Goal: Check status: Check status

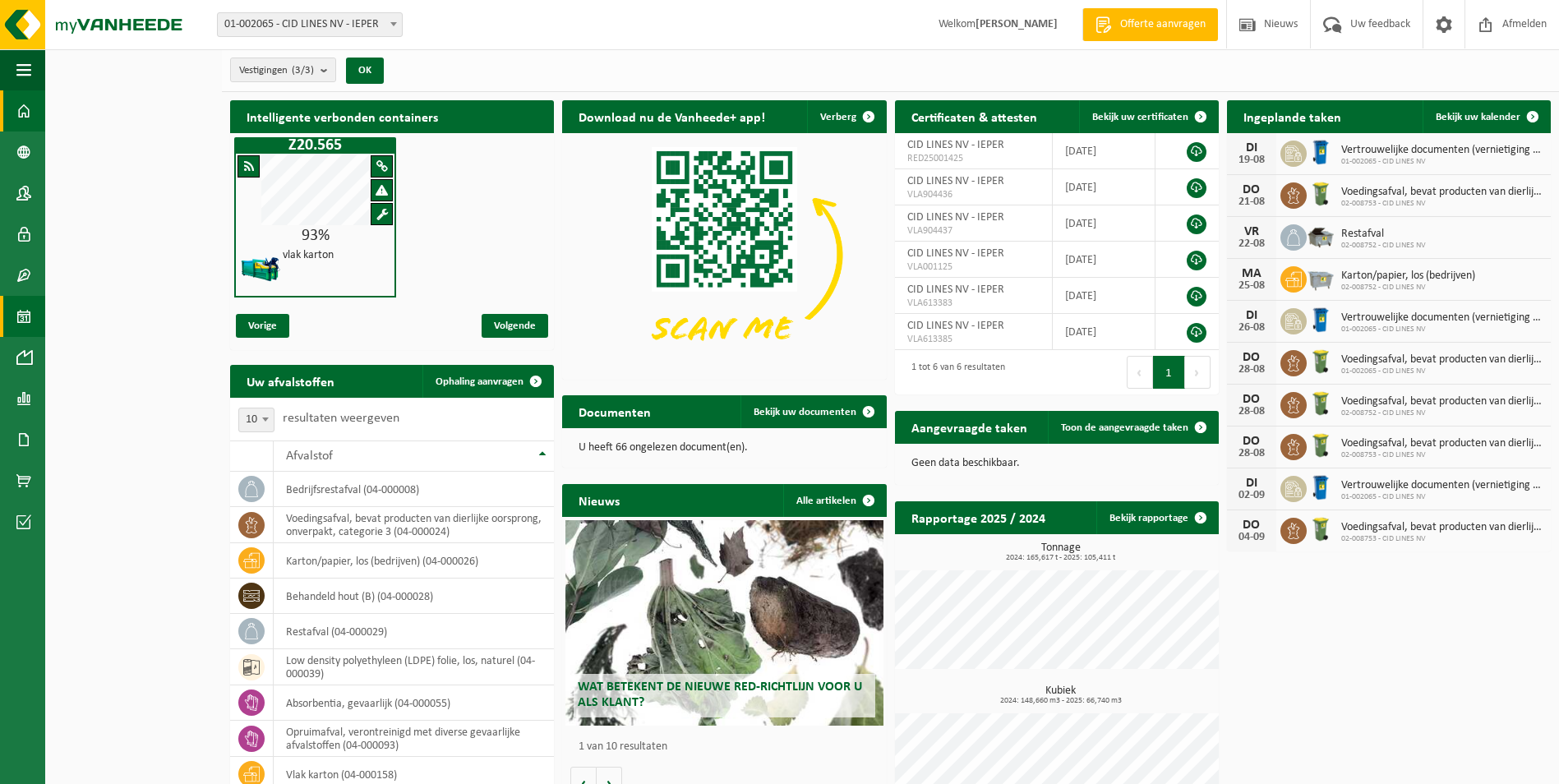
click at [32, 318] on link "Kalender" at bounding box center [23, 317] width 45 height 42
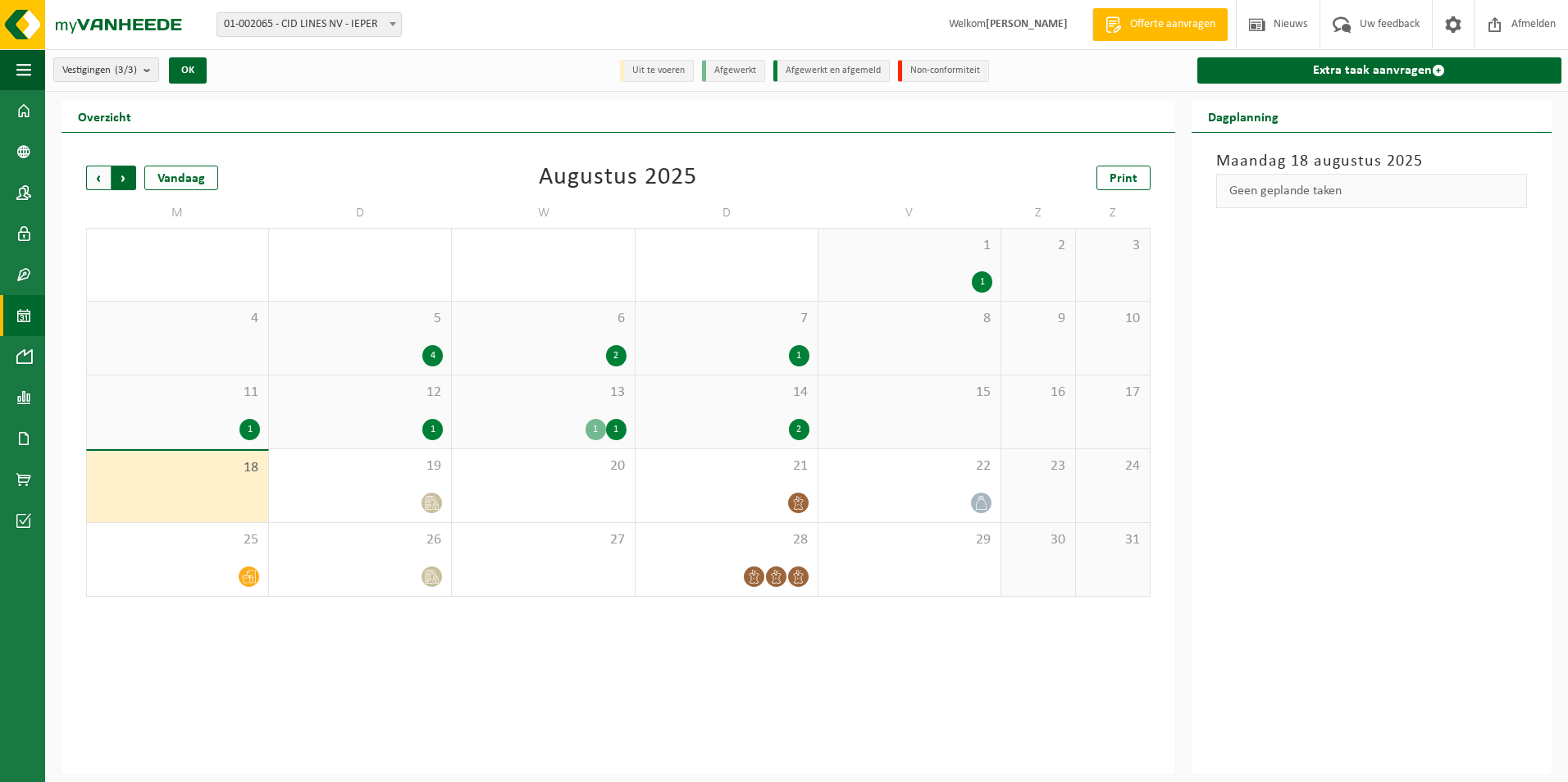
click at [95, 184] on span "Vorige" at bounding box center [98, 177] width 24 height 24
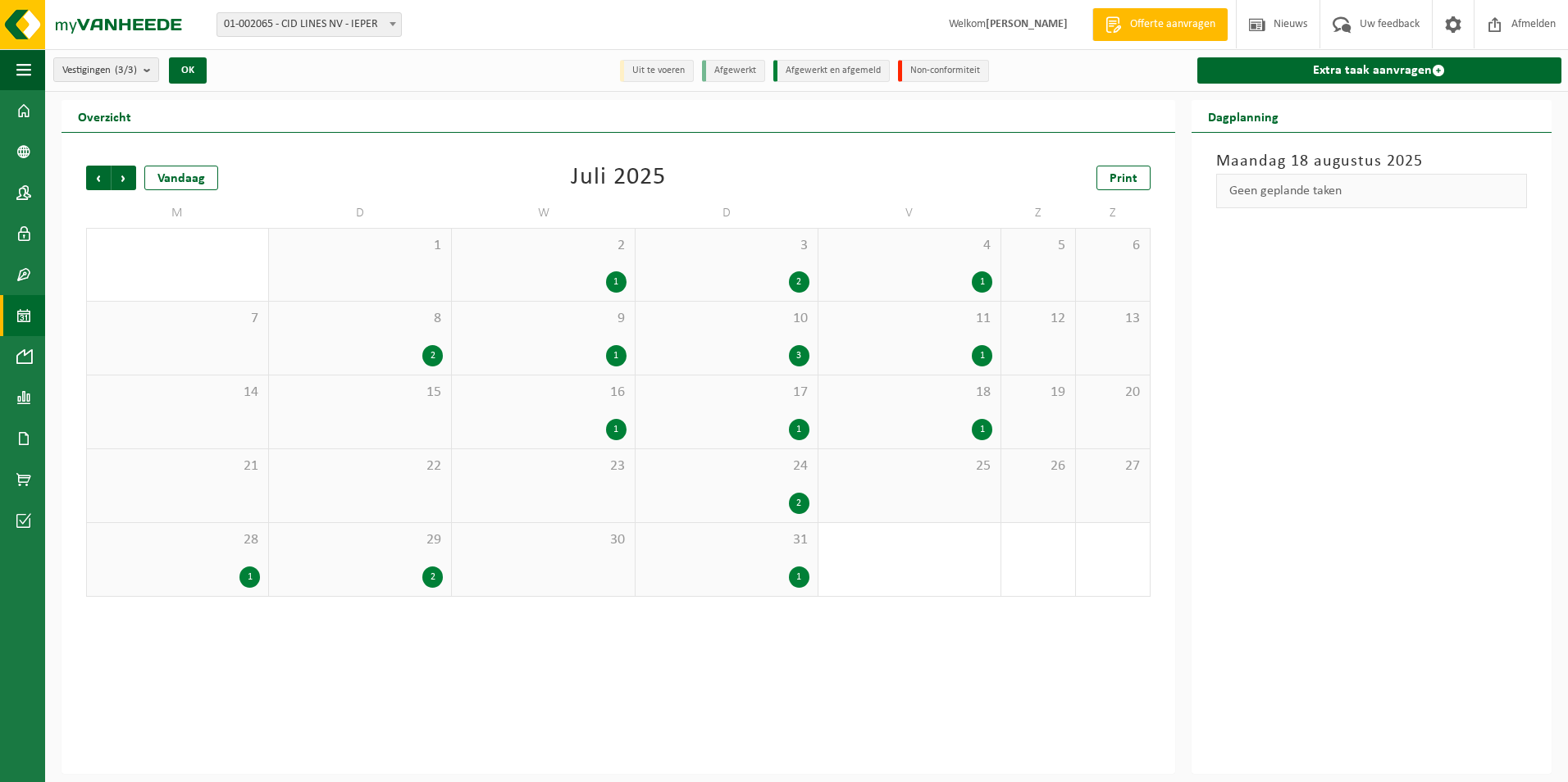
click at [807, 408] on div "17 1" at bounding box center [726, 411] width 182 height 73
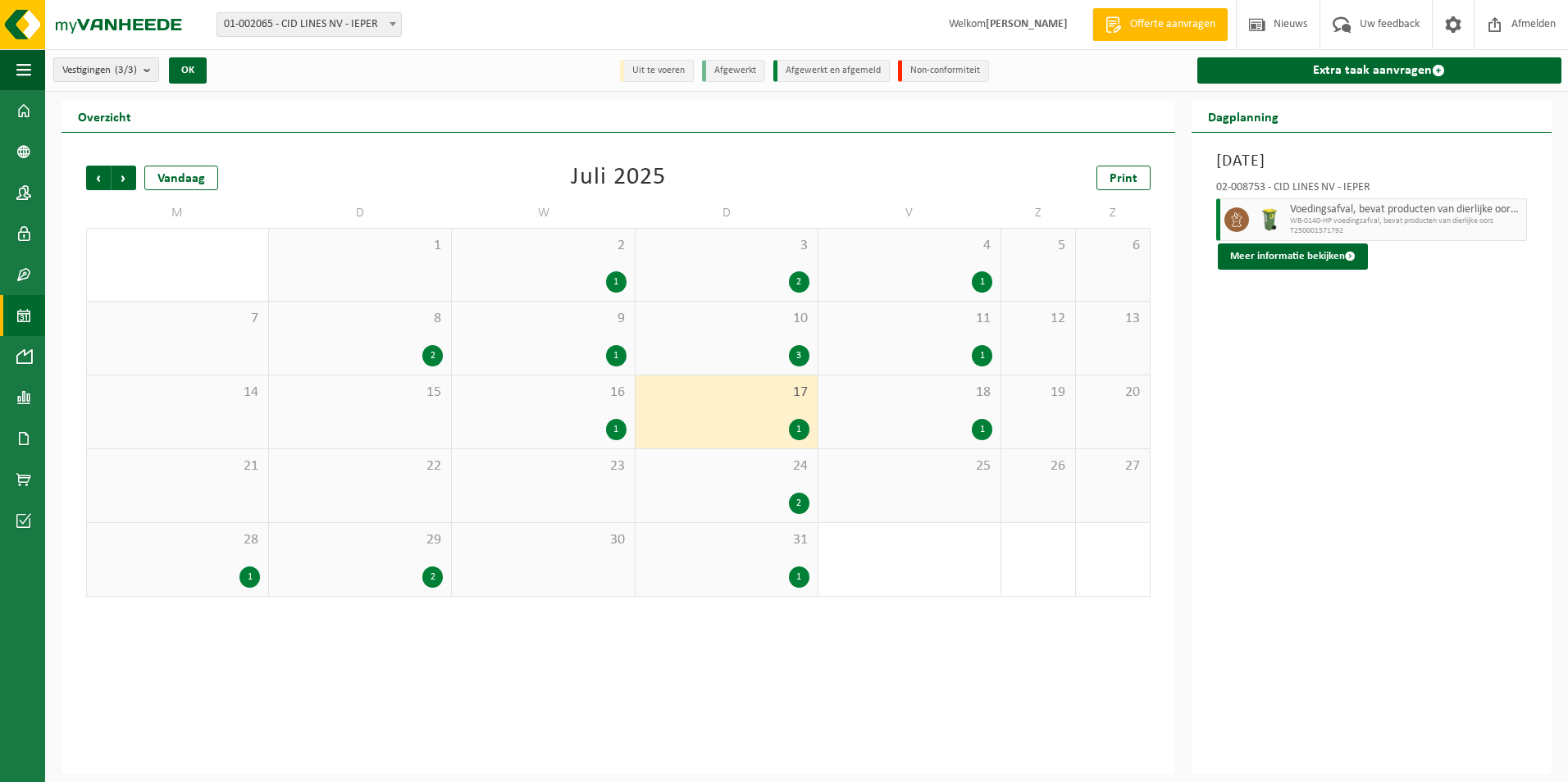
click at [910, 414] on div "18 1" at bounding box center [909, 411] width 182 height 73
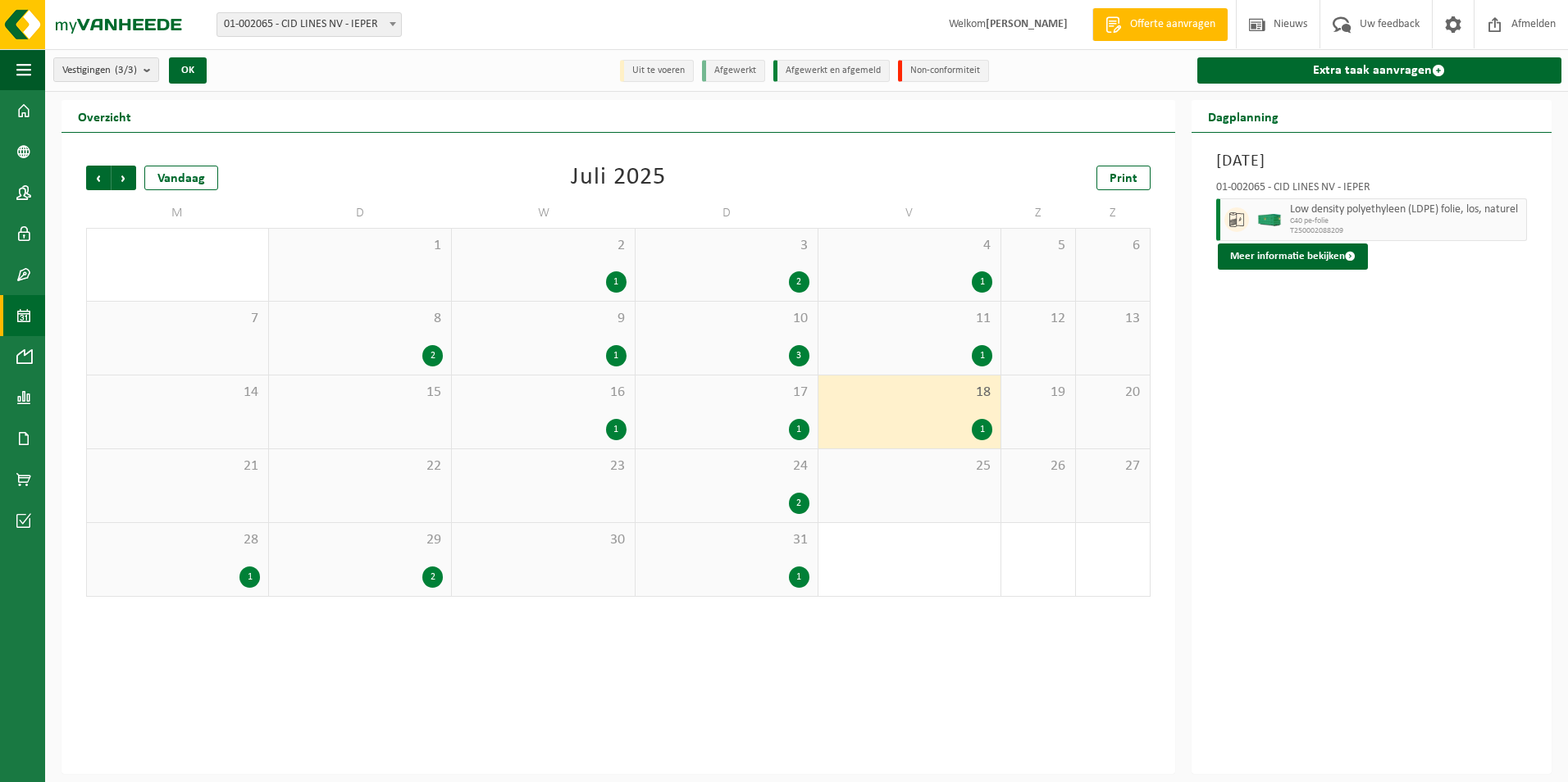
click at [776, 482] on div "24 2" at bounding box center [726, 485] width 182 height 73
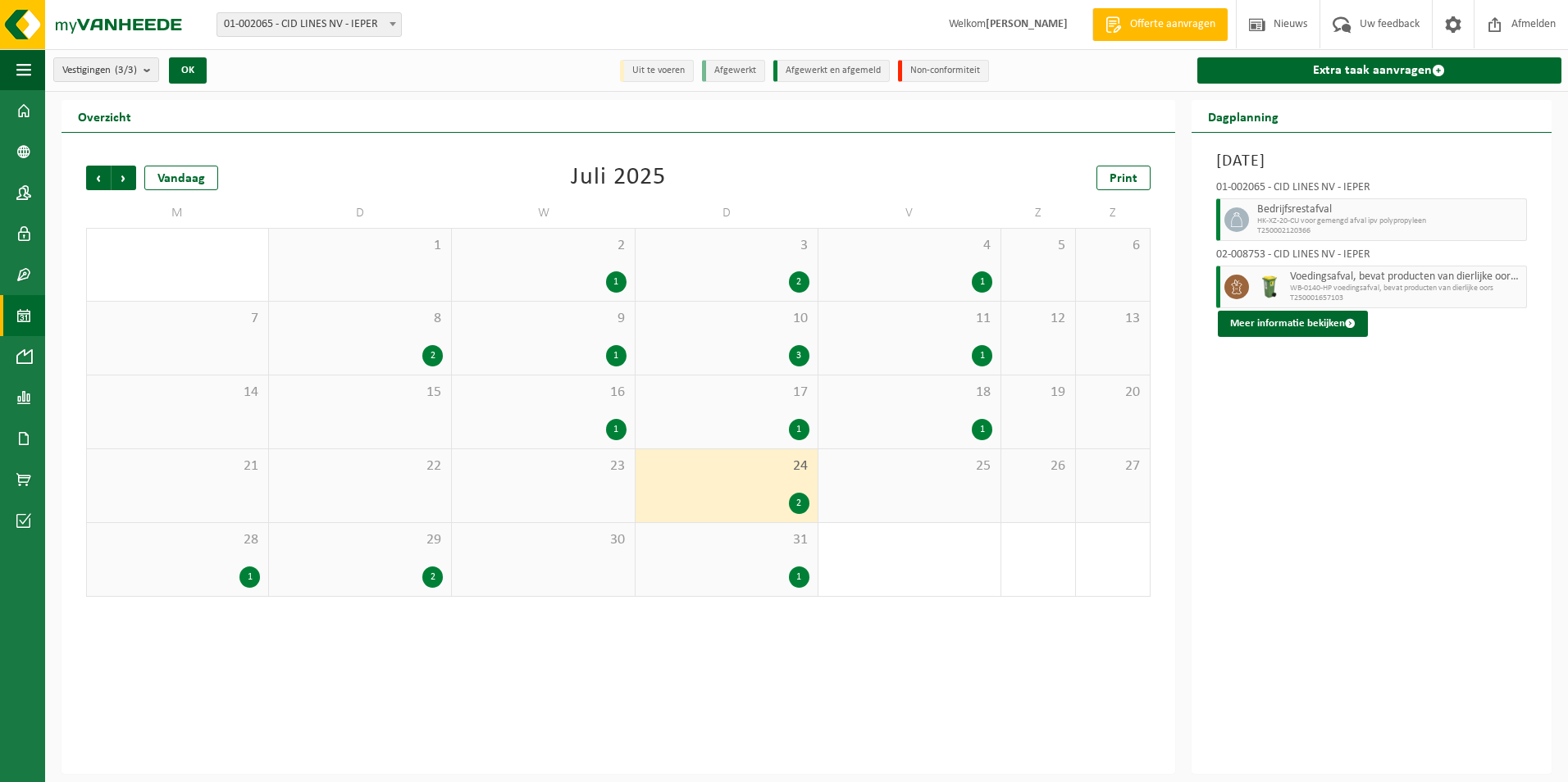
click at [216, 564] on div "28 1" at bounding box center [177, 559] width 181 height 73
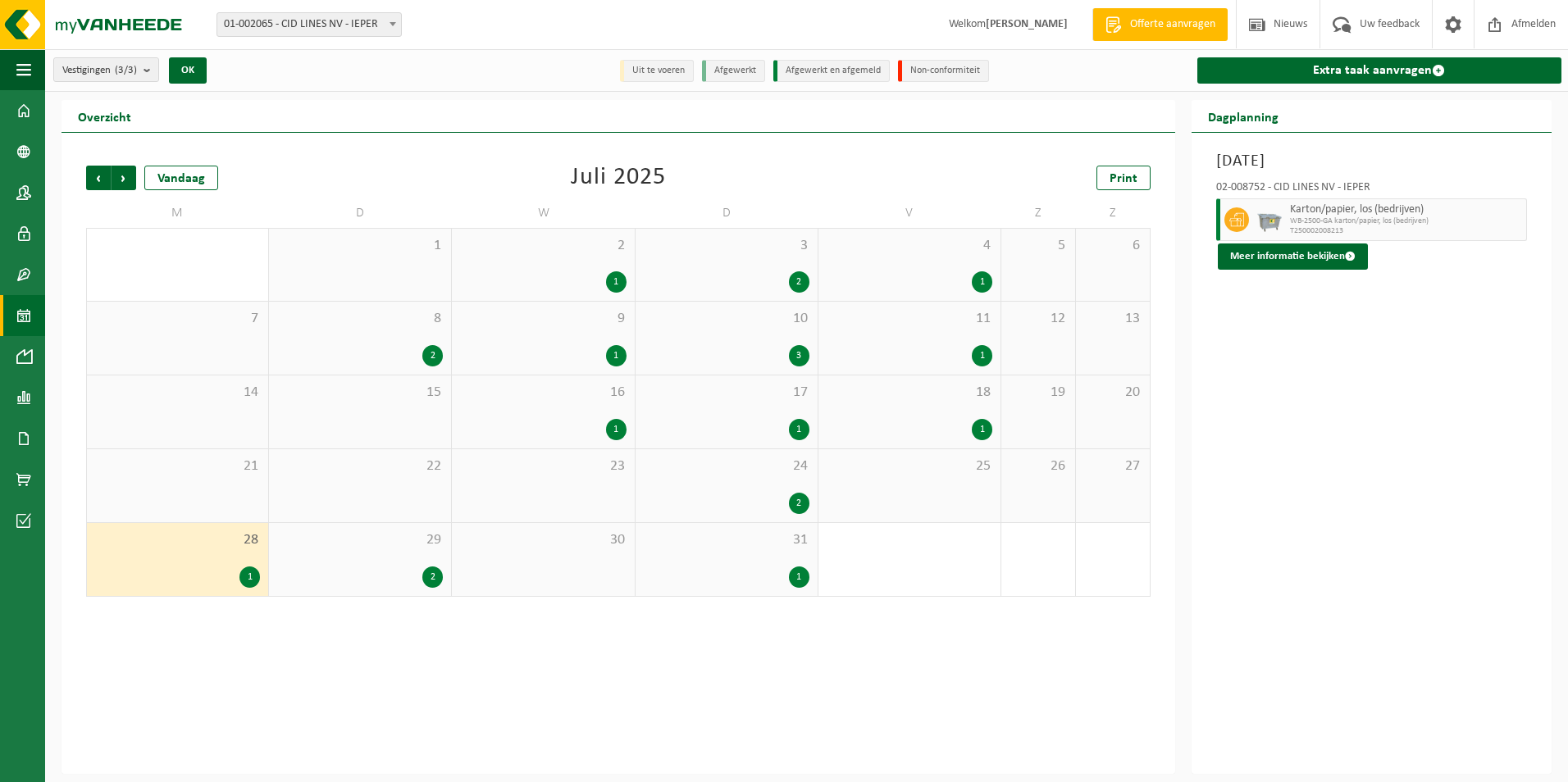
click at [309, 565] on div "29 2" at bounding box center [360, 559] width 182 height 73
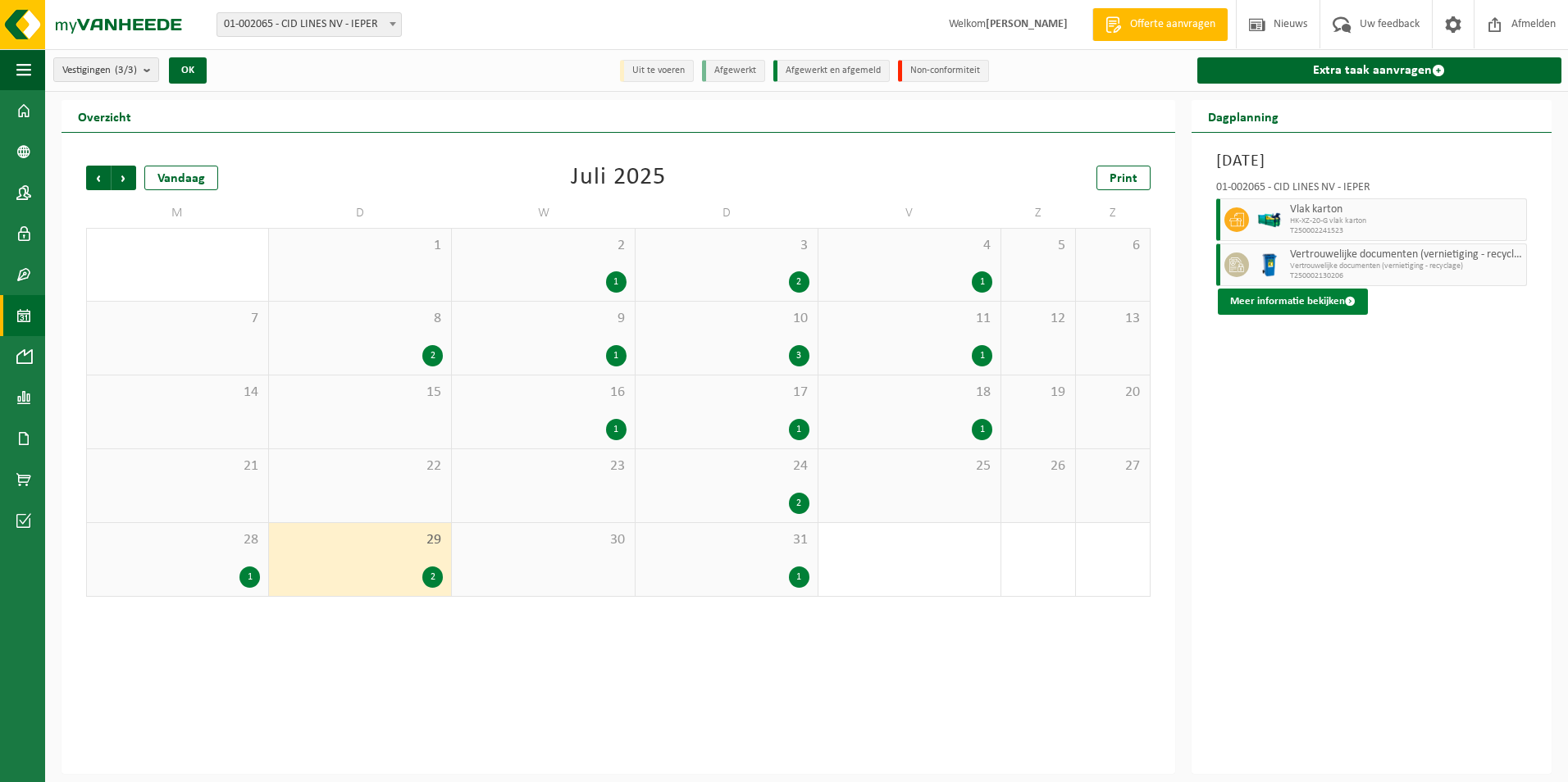
click at [1248, 304] on button "Meer informatie bekijken" at bounding box center [1293, 301] width 150 height 26
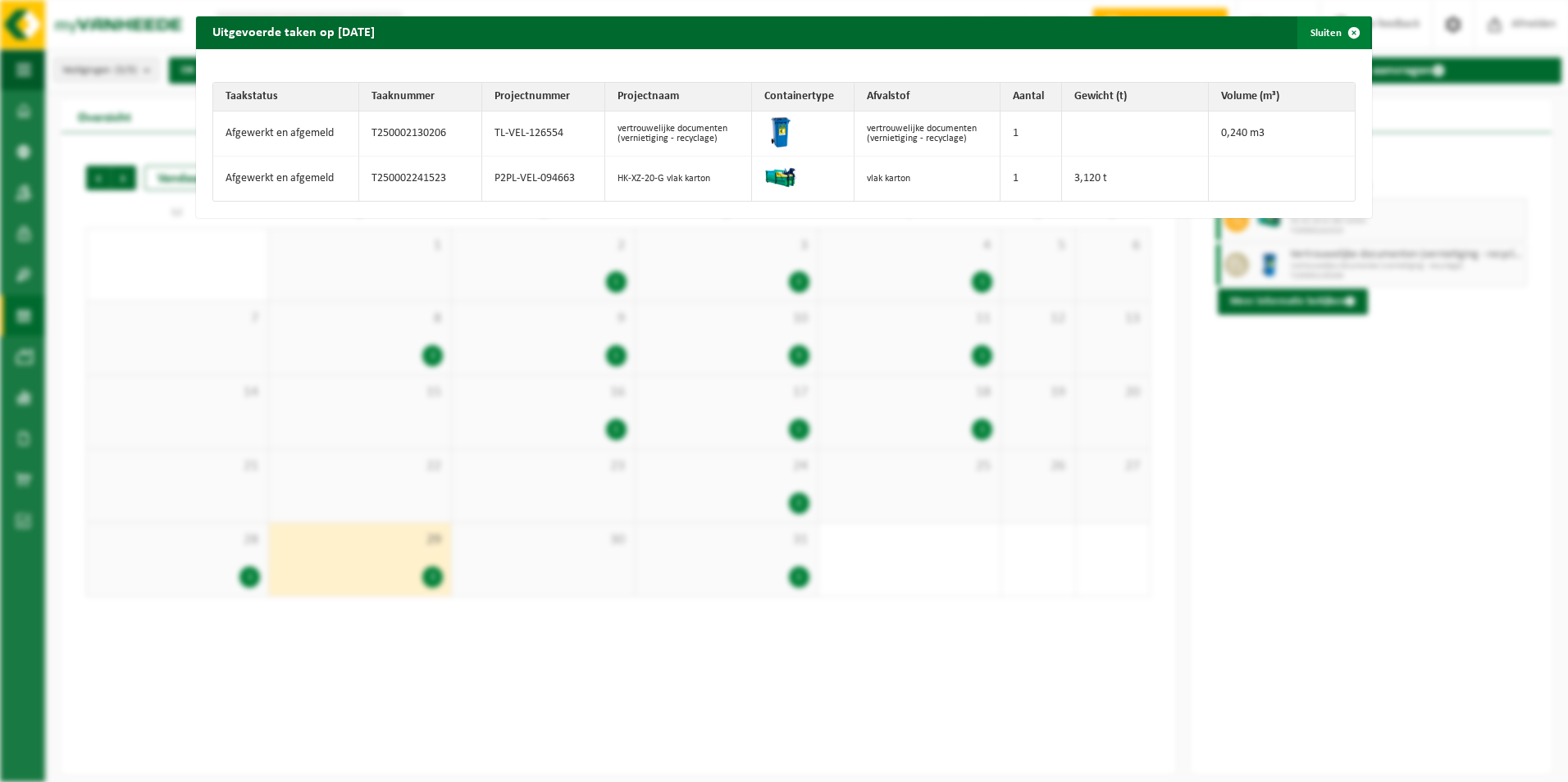
click at [1299, 32] on button "Sluiten" at bounding box center [1333, 32] width 73 height 32
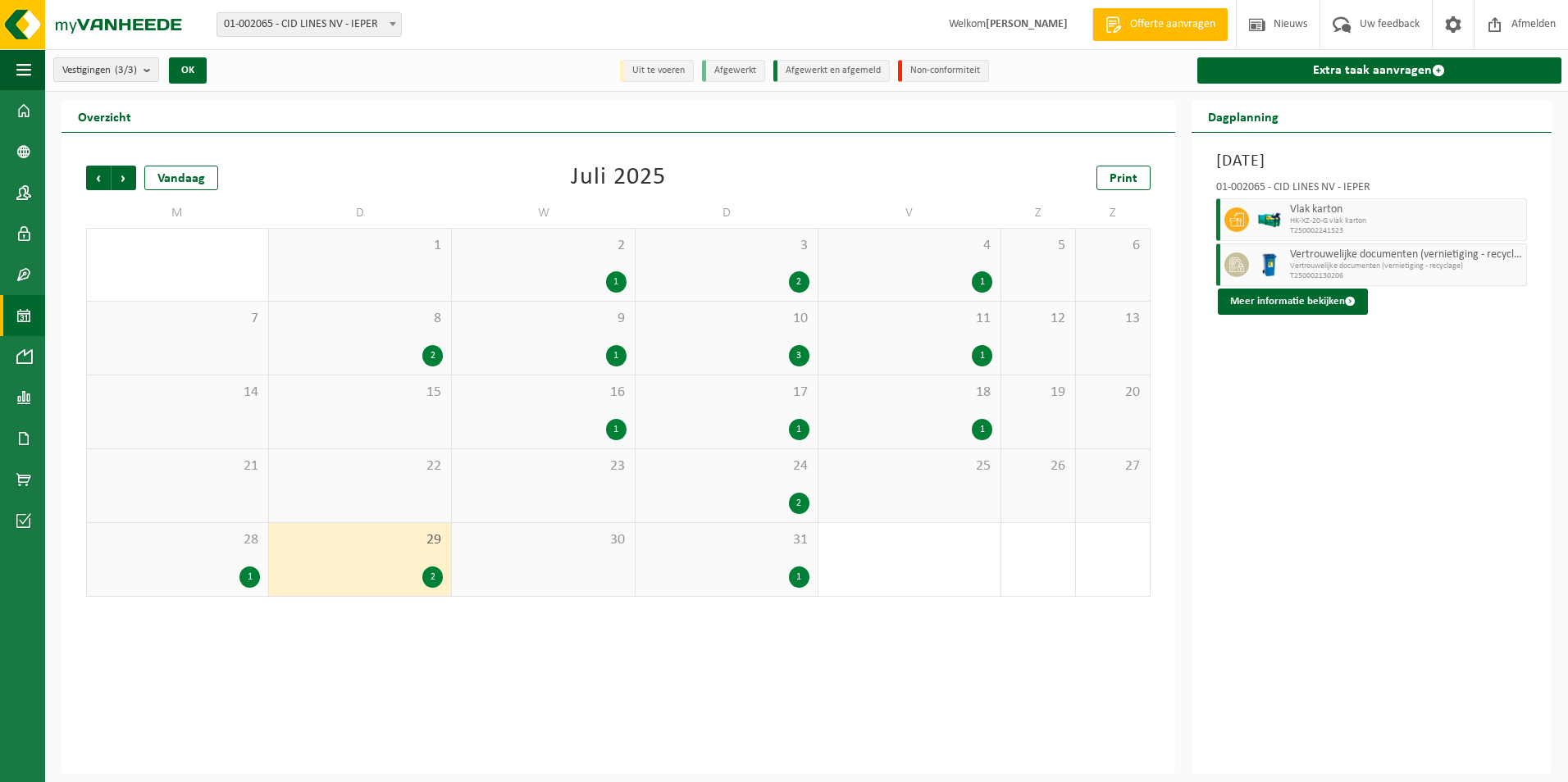
click at [393, 363] on div "2" at bounding box center [360, 356] width 166 height 22
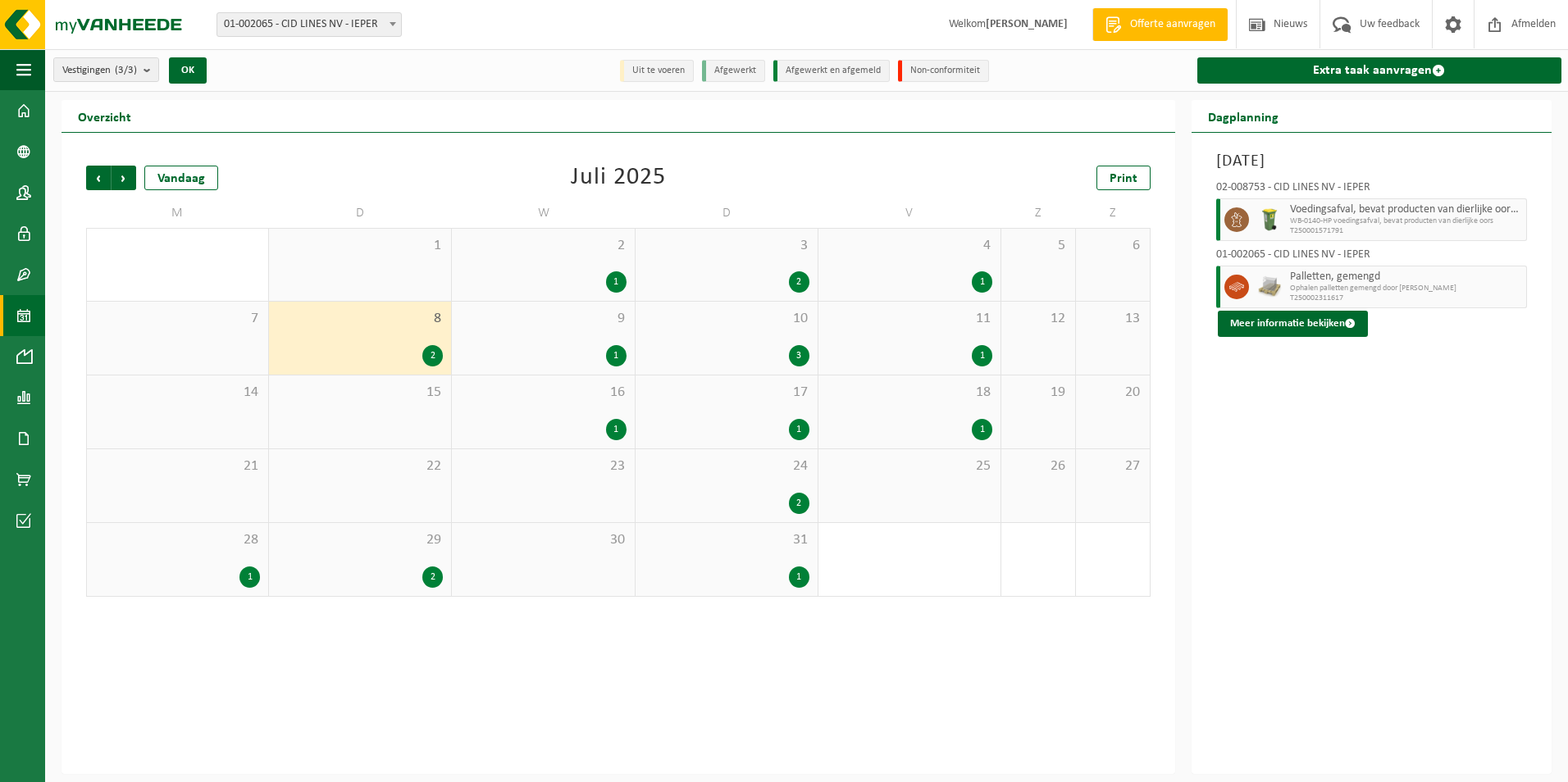
click at [413, 444] on div "15" at bounding box center [360, 411] width 182 height 73
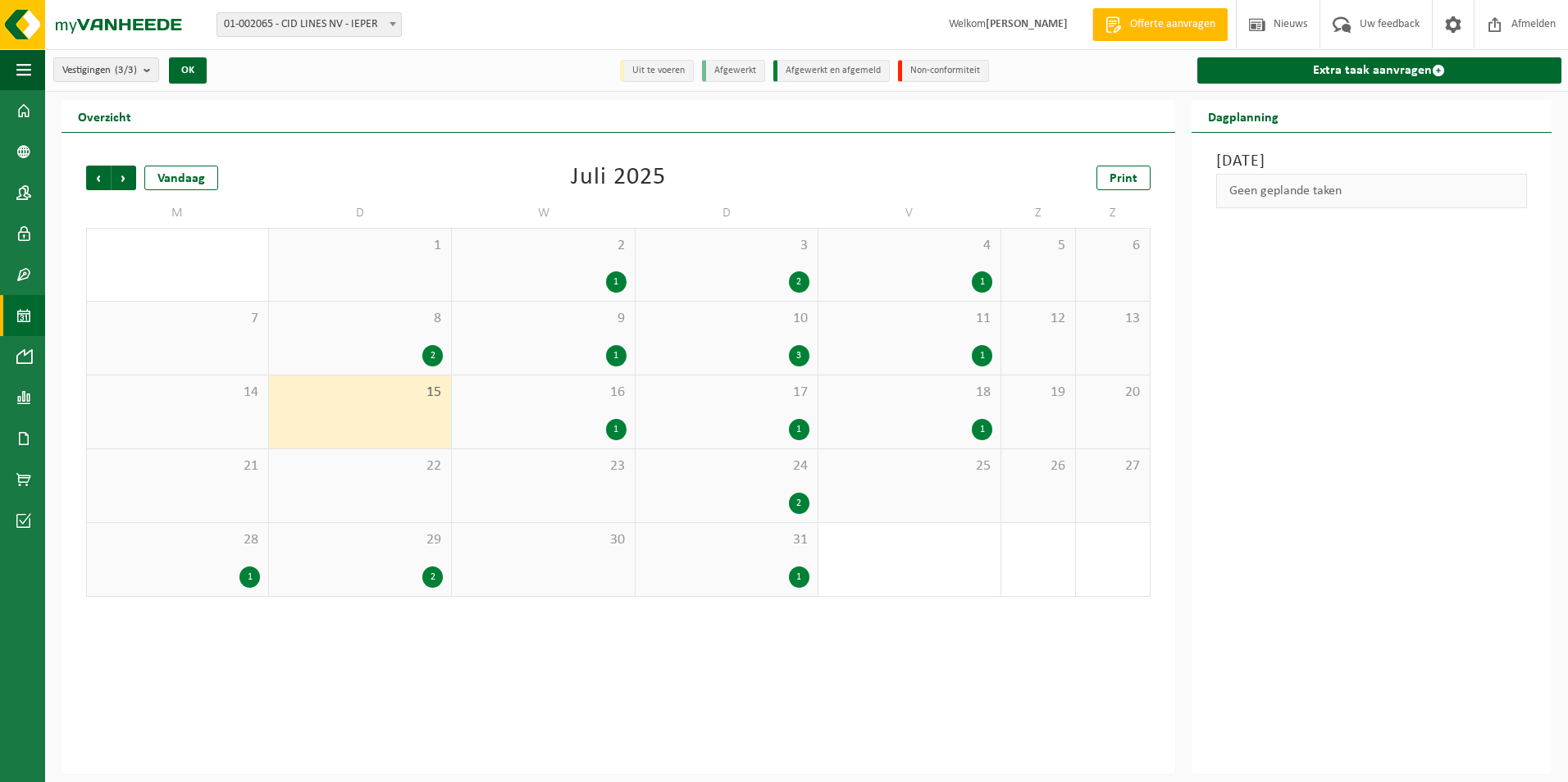
click at [403, 497] on div "22" at bounding box center [360, 485] width 182 height 73
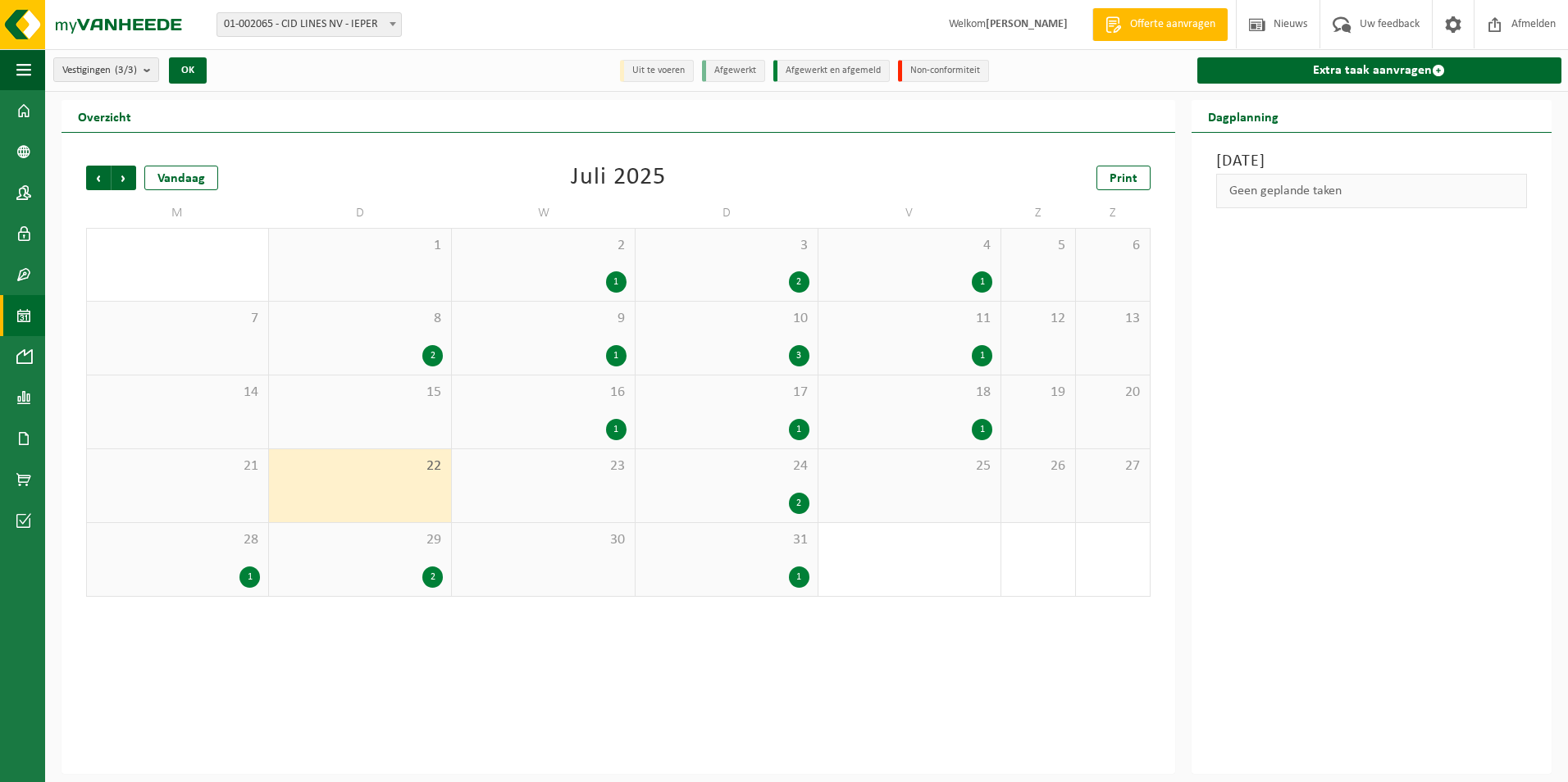
click at [397, 567] on div "2" at bounding box center [360, 578] width 166 height 22
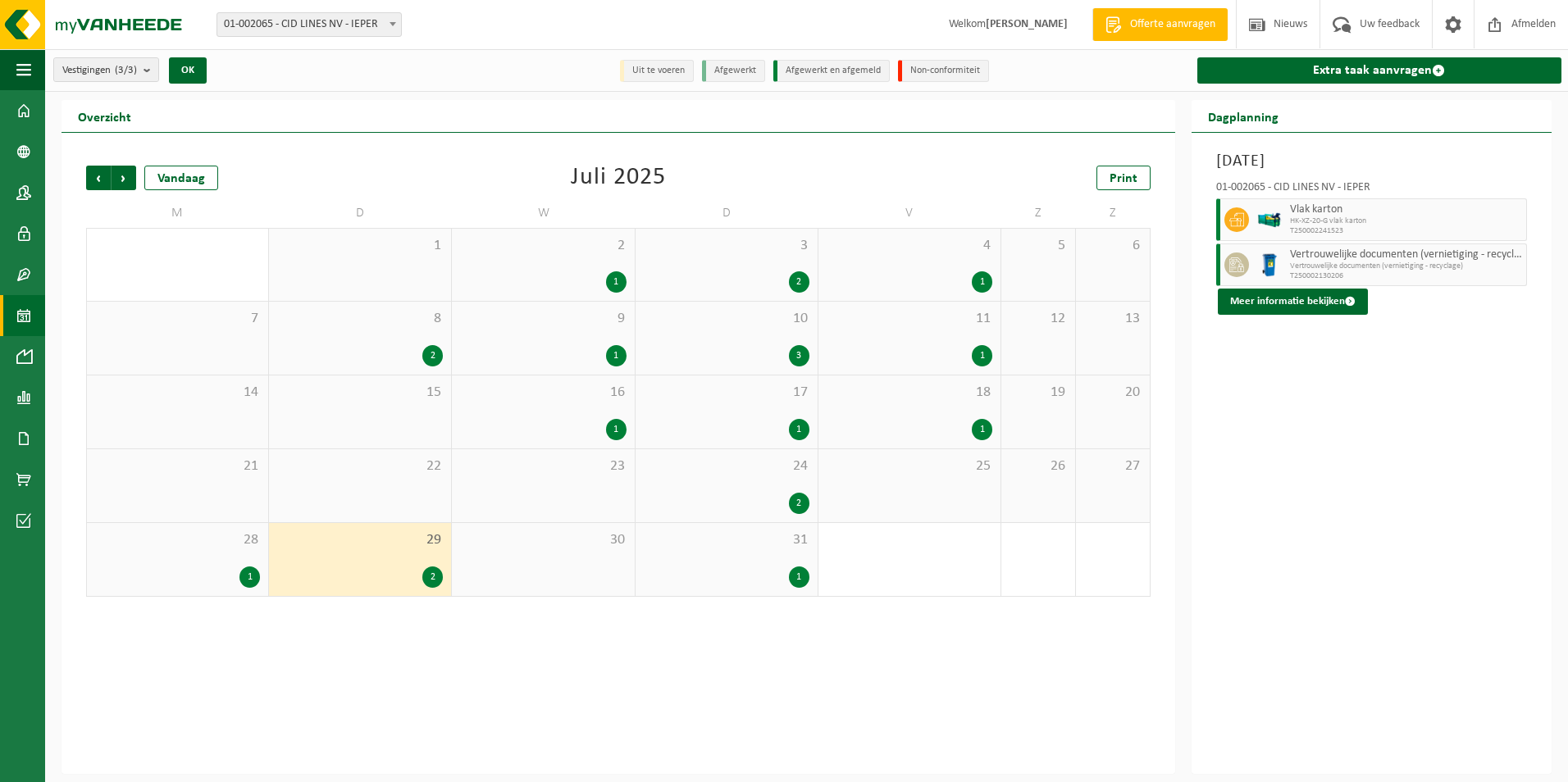
click at [801, 576] on div "1" at bounding box center [798, 578] width 21 height 22
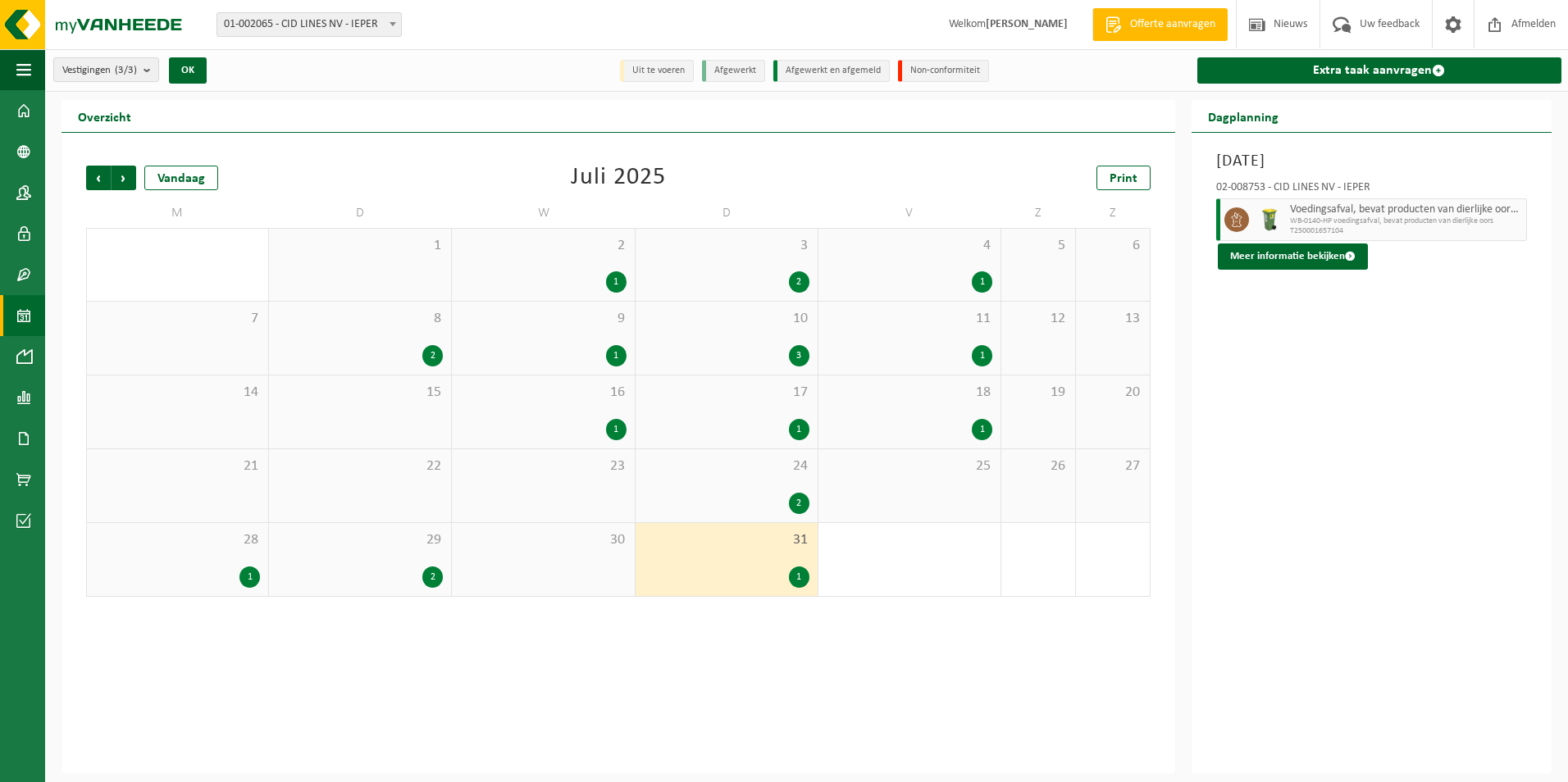
click at [761, 485] on div "24 2" at bounding box center [726, 485] width 182 height 73
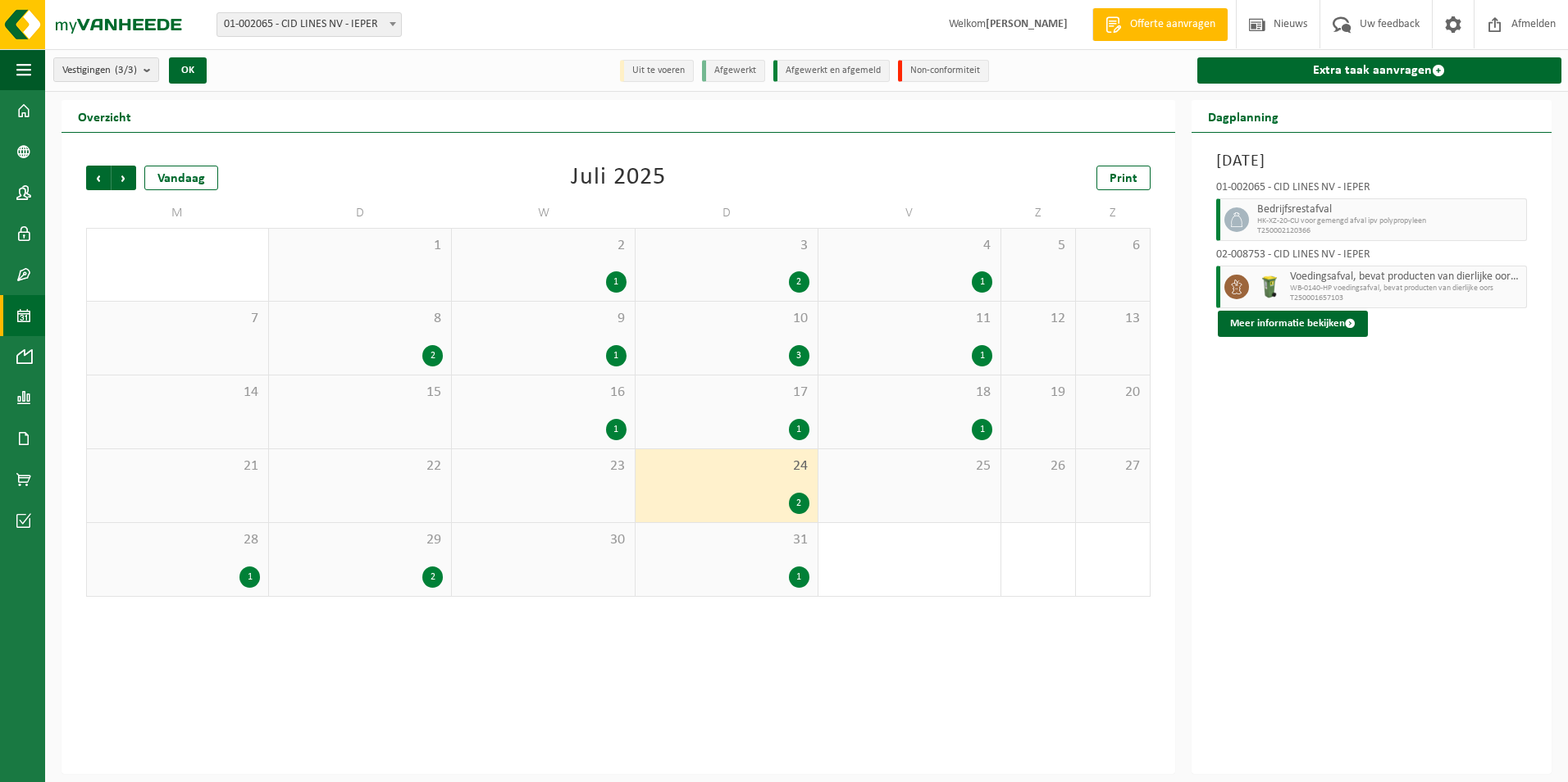
click at [734, 400] on span "17" at bounding box center [726, 392] width 166 height 18
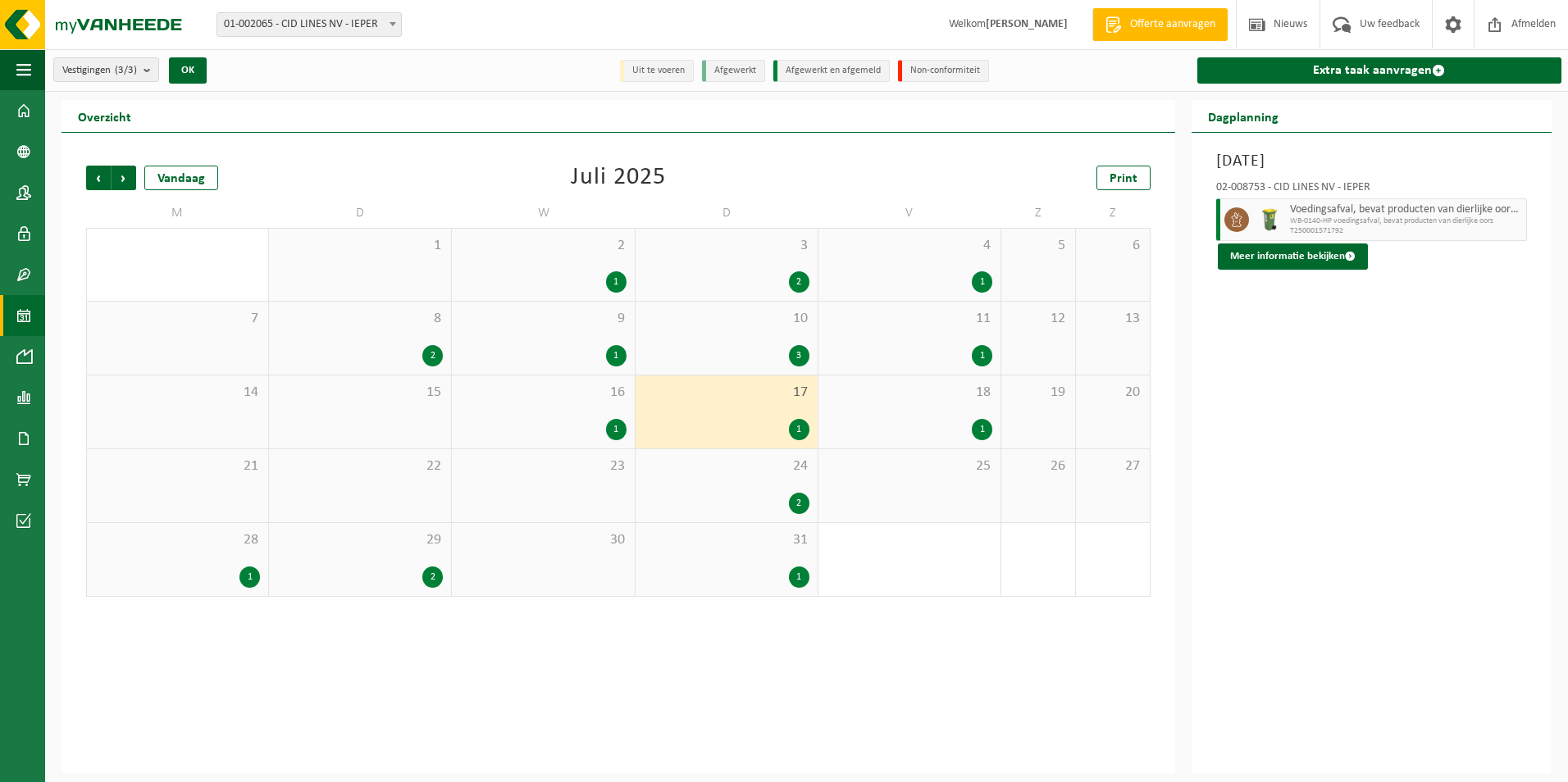
click at [738, 343] on div "10 3" at bounding box center [726, 337] width 182 height 73
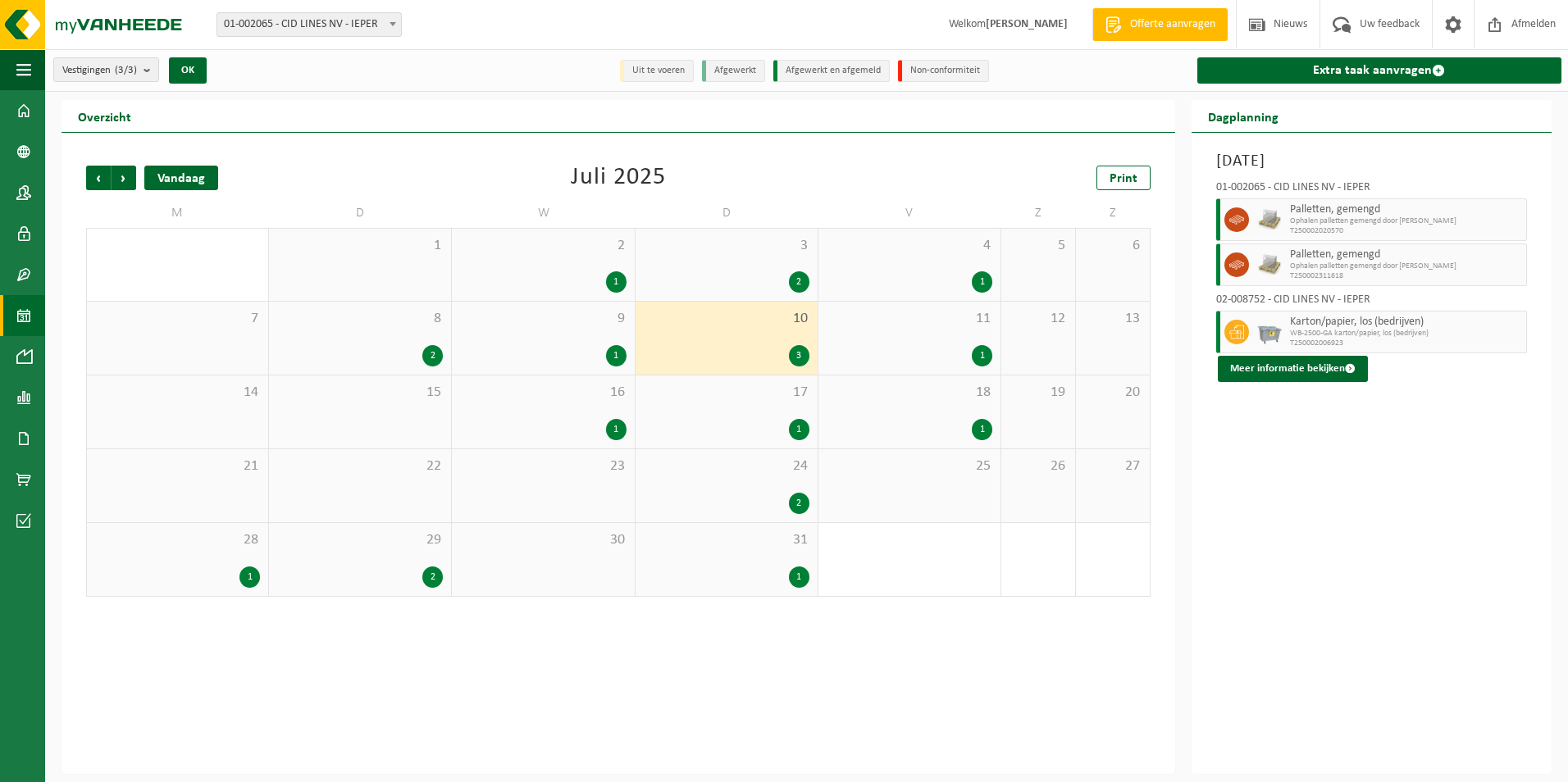
click at [180, 175] on div "Vandaag" at bounding box center [181, 177] width 74 height 24
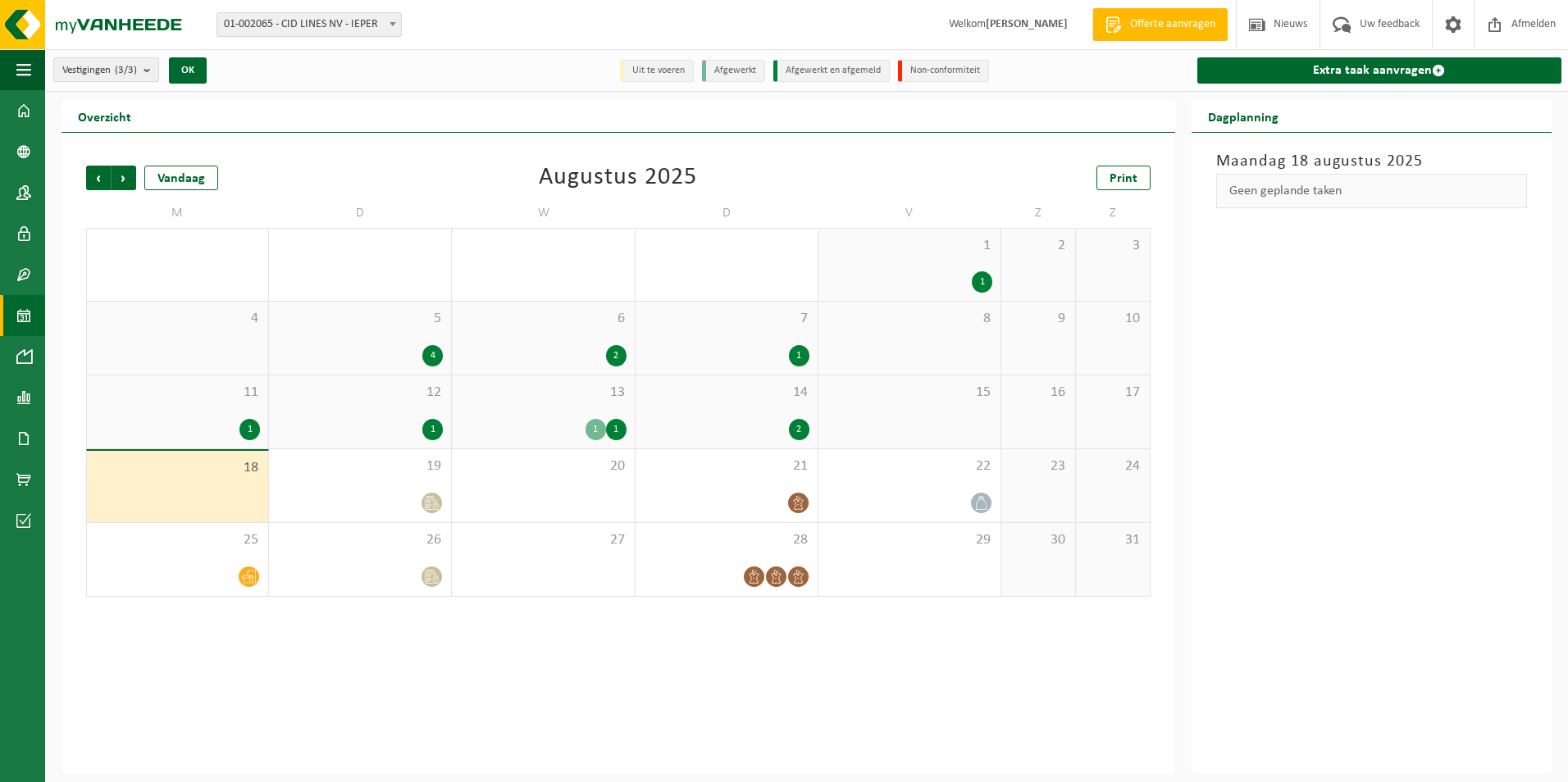
click at [449, 333] on div "5 4" at bounding box center [360, 337] width 182 height 73
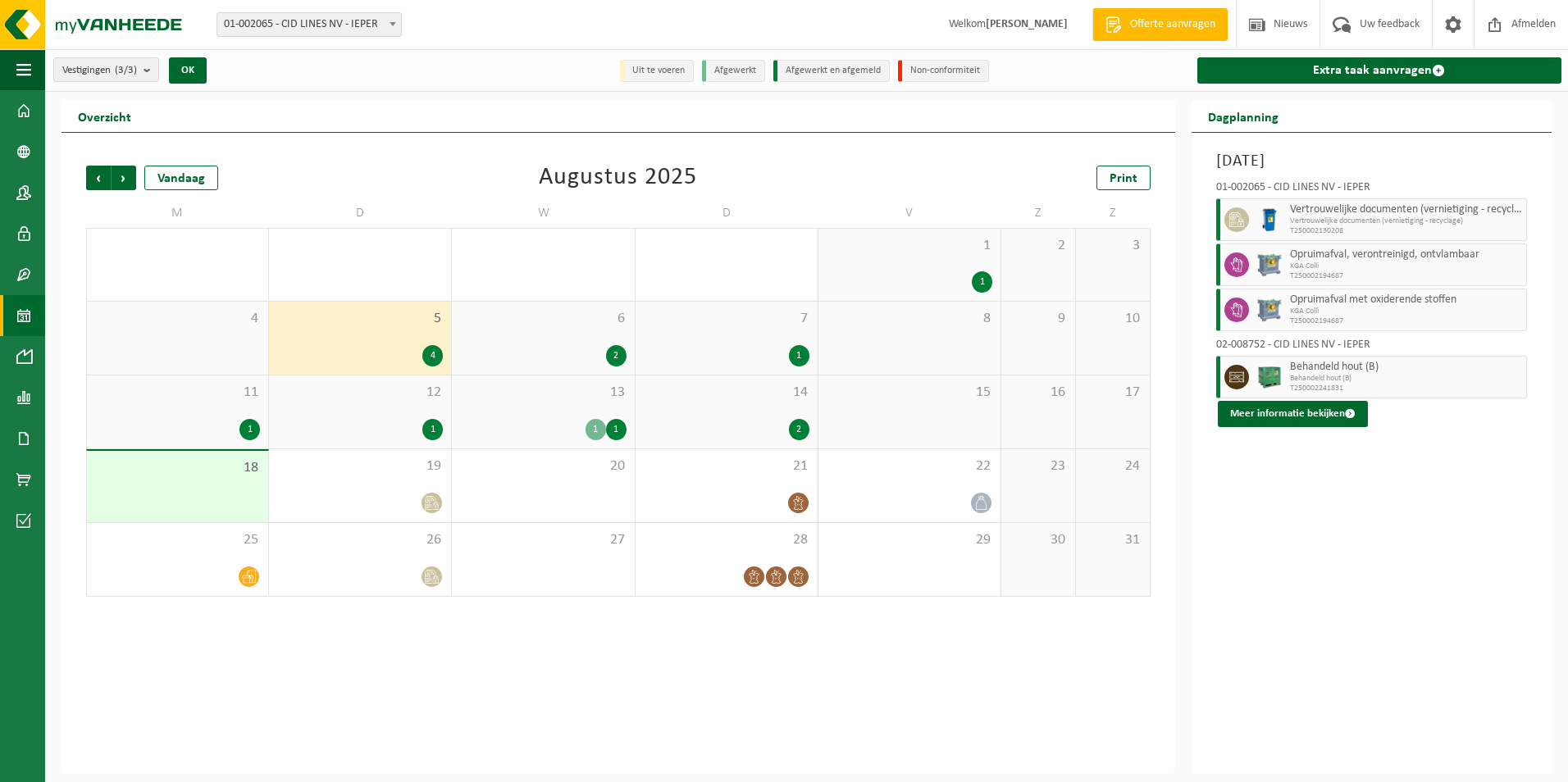
click at [447, 391] on div "12 1" at bounding box center [360, 411] width 182 height 73
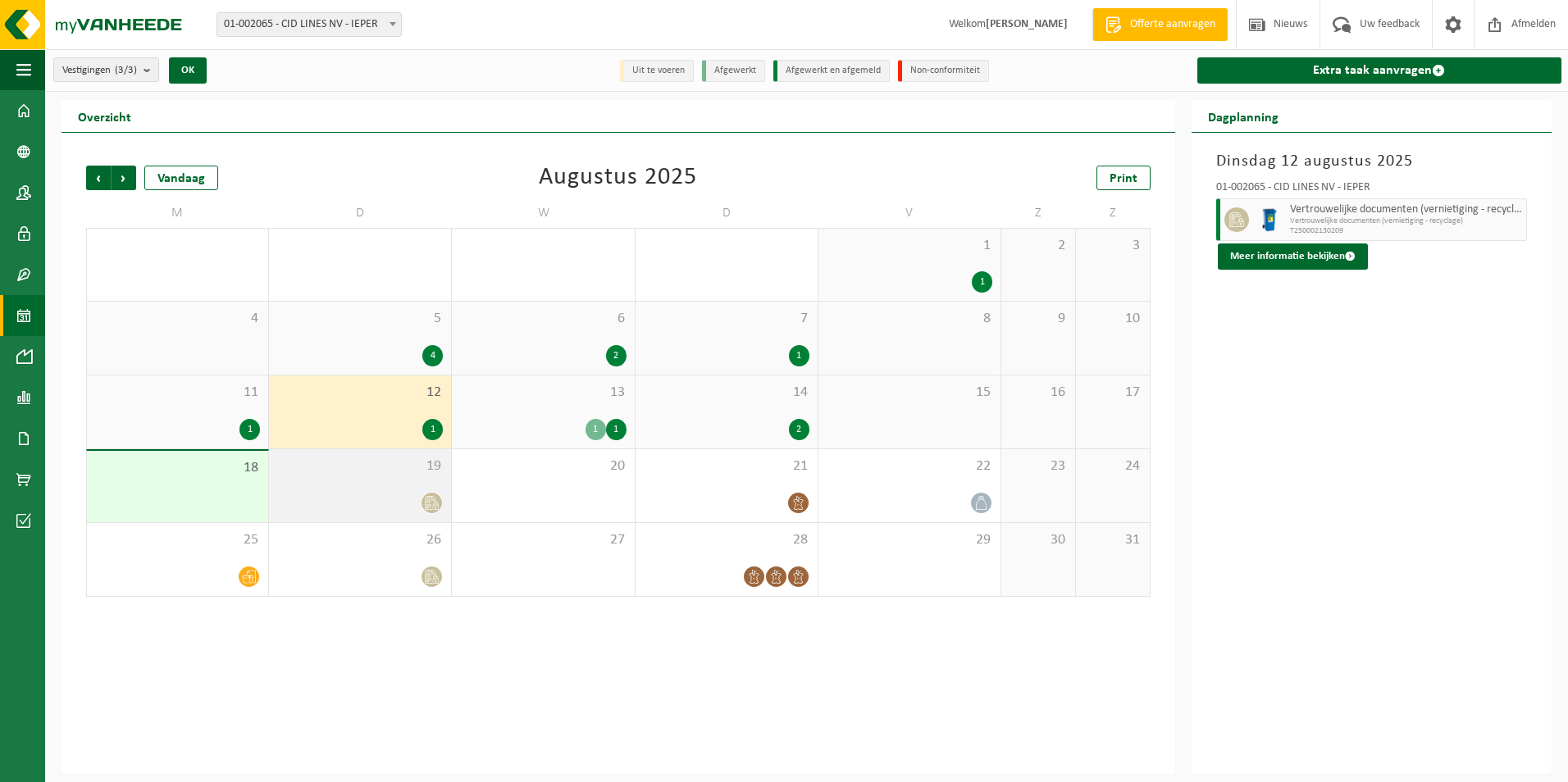
click at [416, 502] on div at bounding box center [360, 503] width 166 height 22
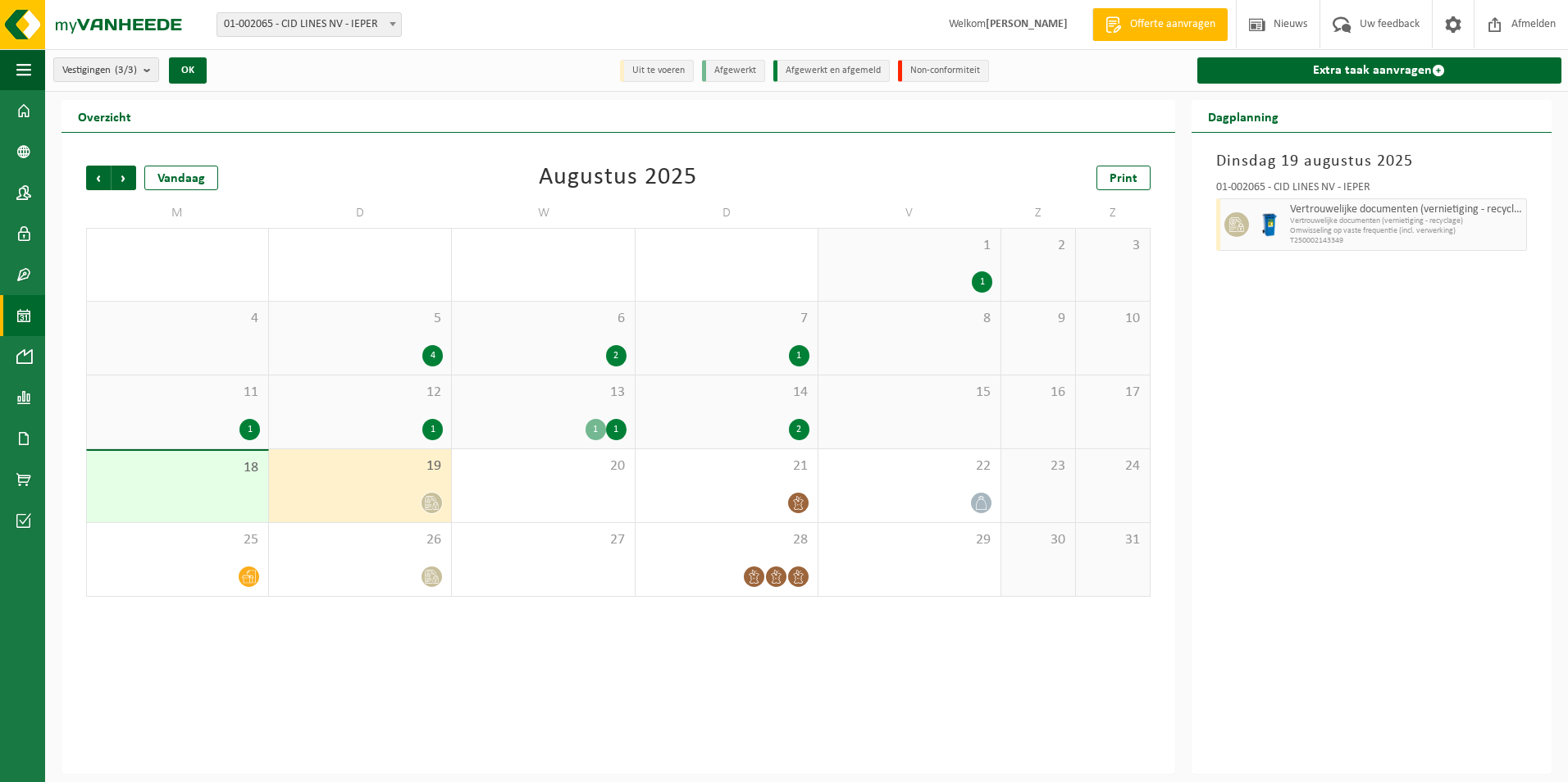
click at [394, 410] on div "12 1" at bounding box center [360, 411] width 182 height 73
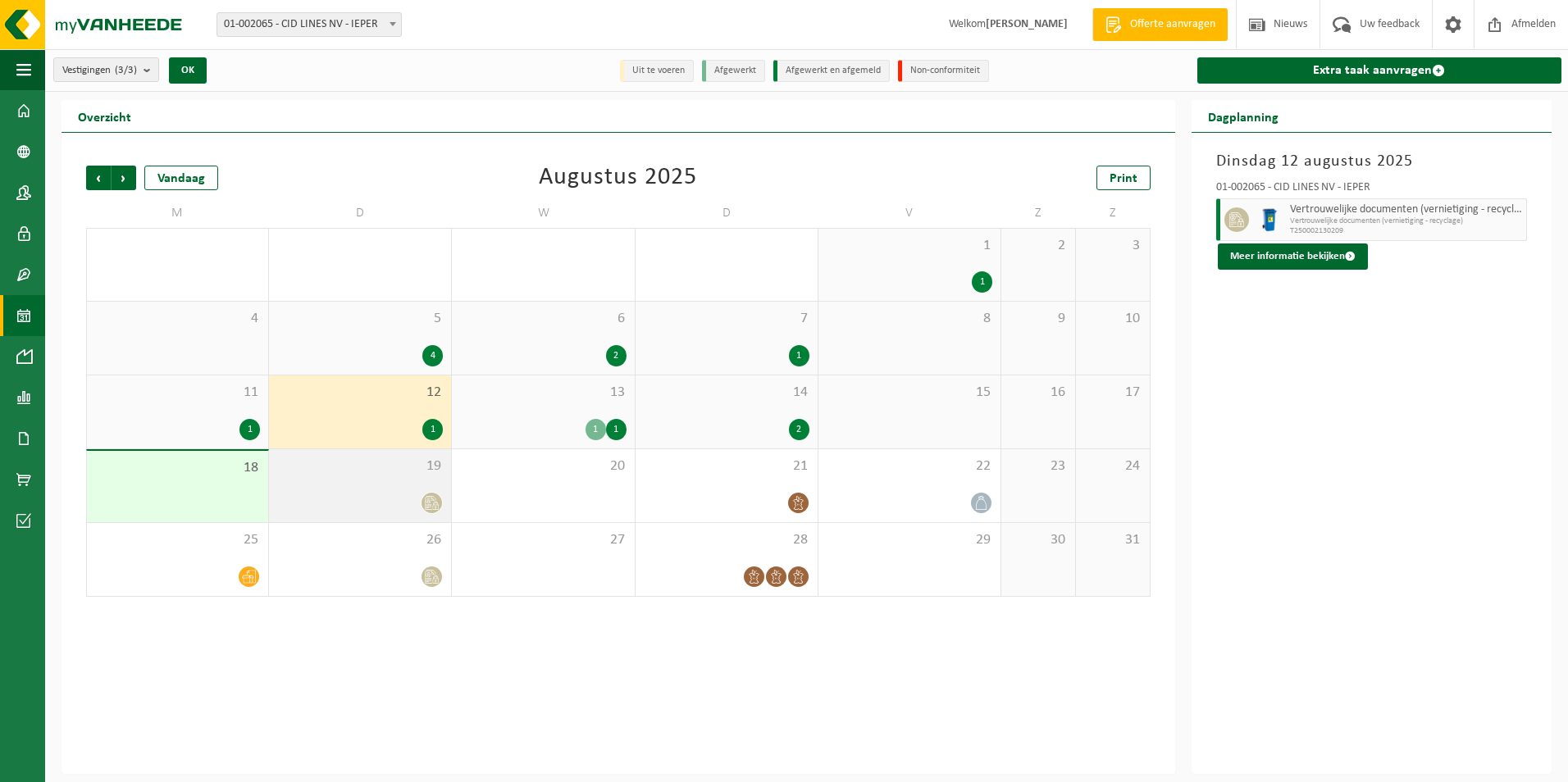
click at [378, 502] on div at bounding box center [360, 503] width 166 height 22
